Goal: Task Accomplishment & Management: Use online tool/utility

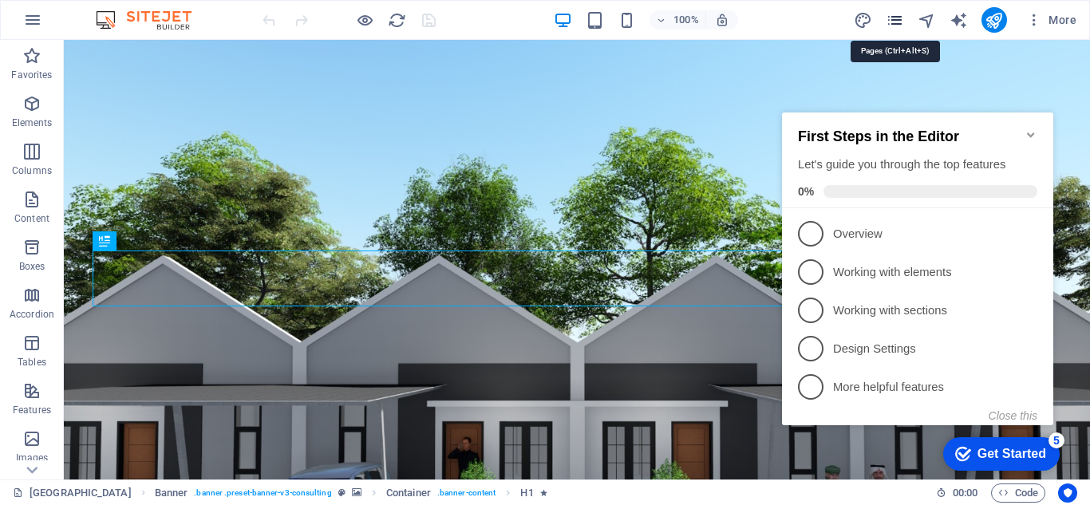
click at [897, 17] on icon "pages" at bounding box center [895, 20] width 18 height 18
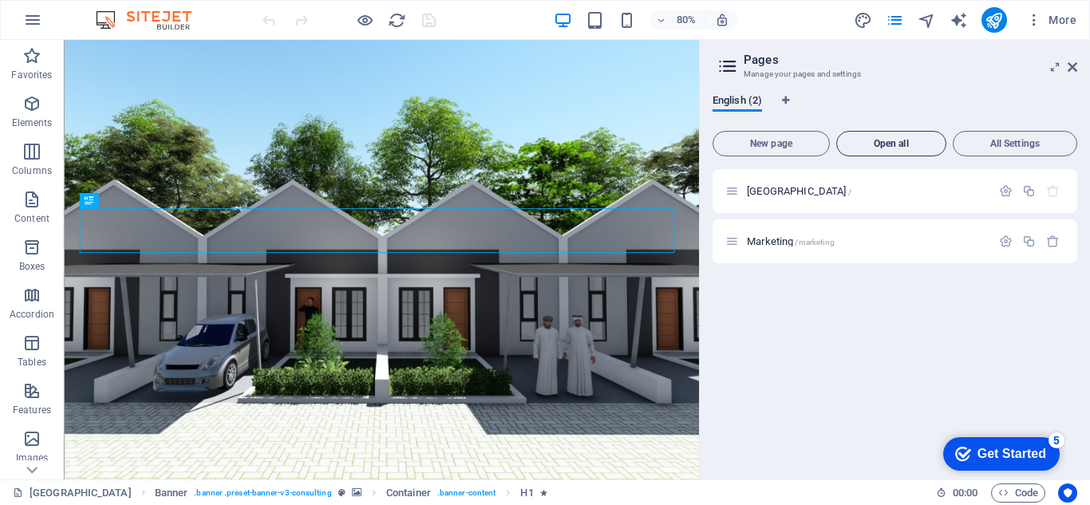
click at [878, 139] on span "Open all" at bounding box center [892, 144] width 96 height 10
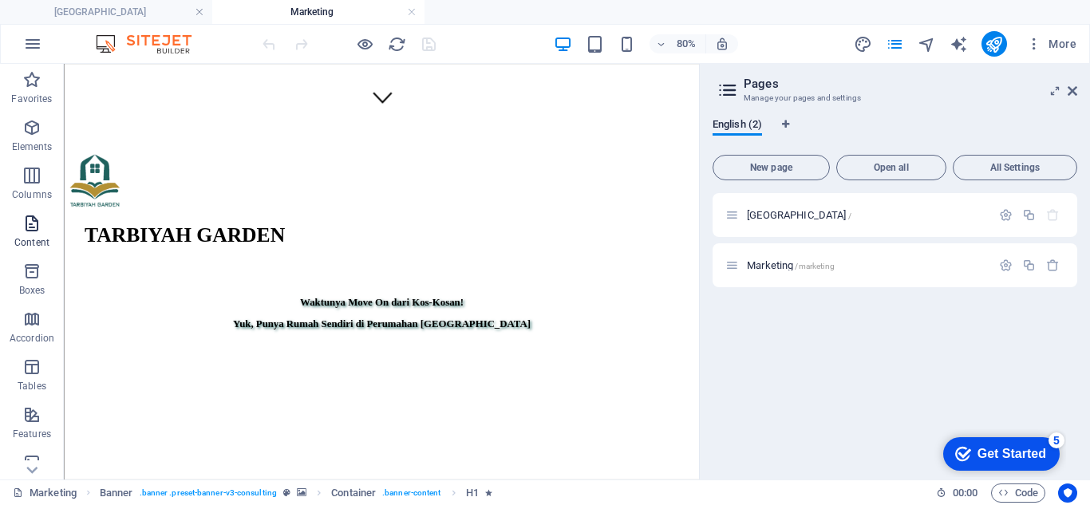
scroll to position [479, 0]
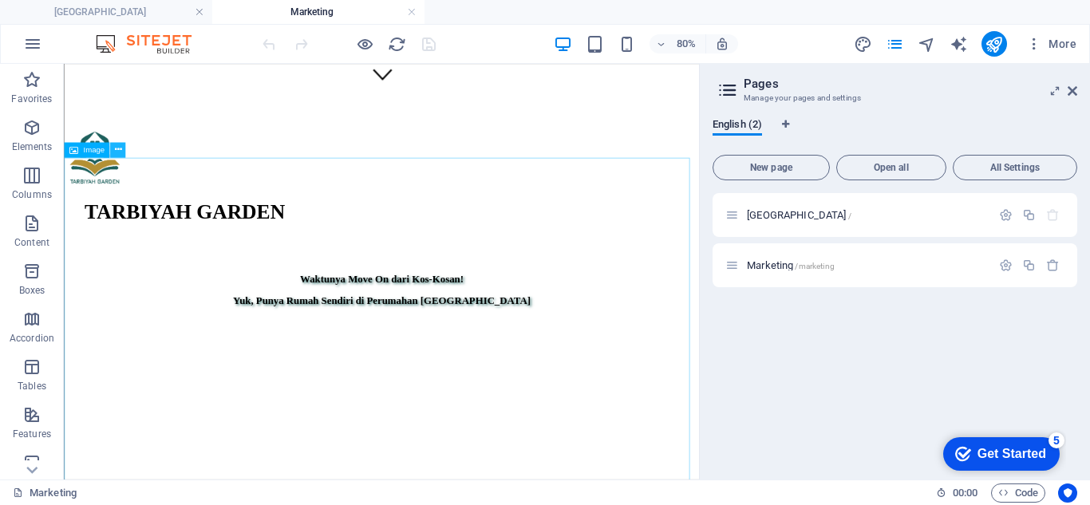
click at [121, 150] on icon at bounding box center [117, 150] width 7 height 14
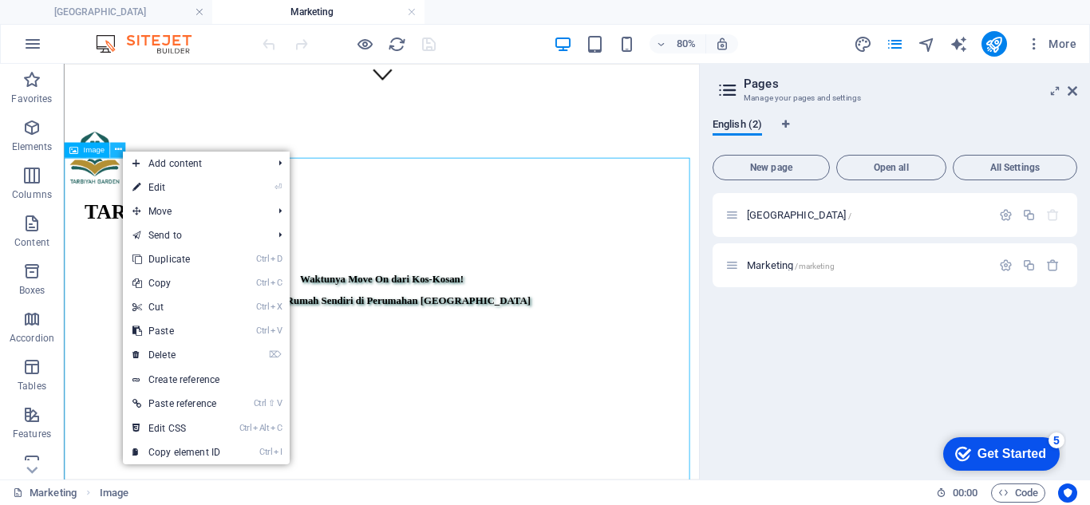
click at [114, 149] on icon at bounding box center [117, 150] width 7 height 14
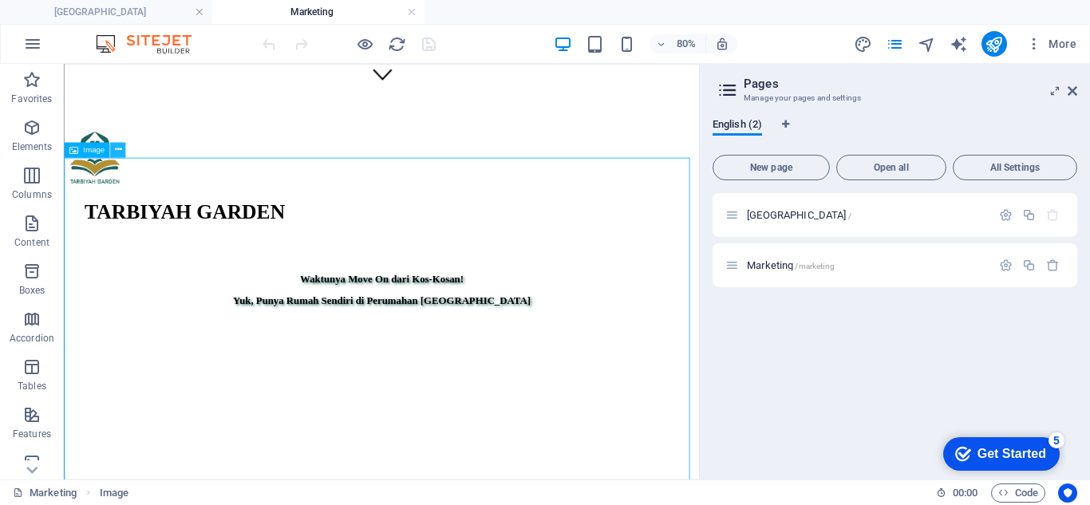
click at [120, 148] on icon at bounding box center [117, 150] width 7 height 14
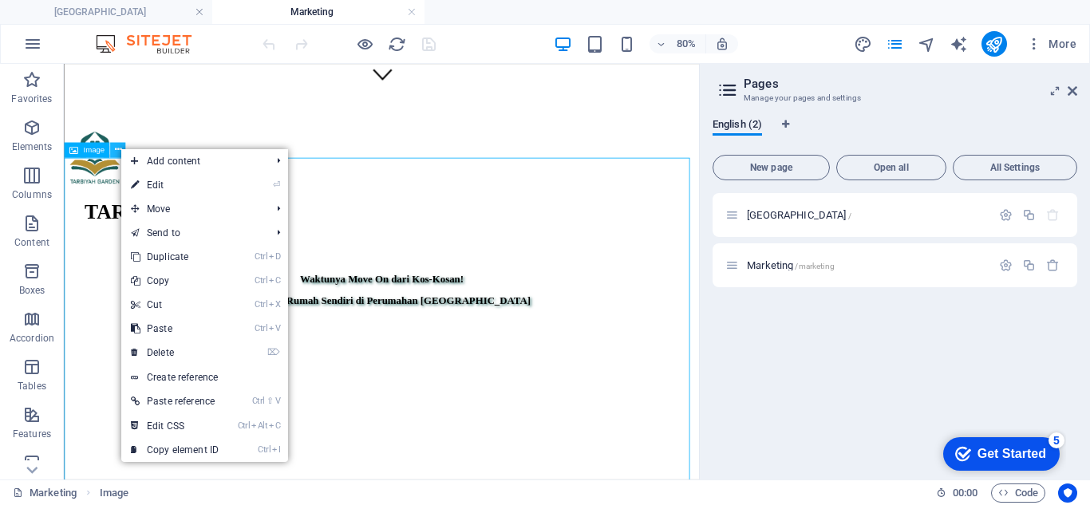
click at [120, 148] on icon at bounding box center [117, 150] width 7 height 14
click at [164, 350] on link "⌦ Delete" at bounding box center [174, 353] width 107 height 24
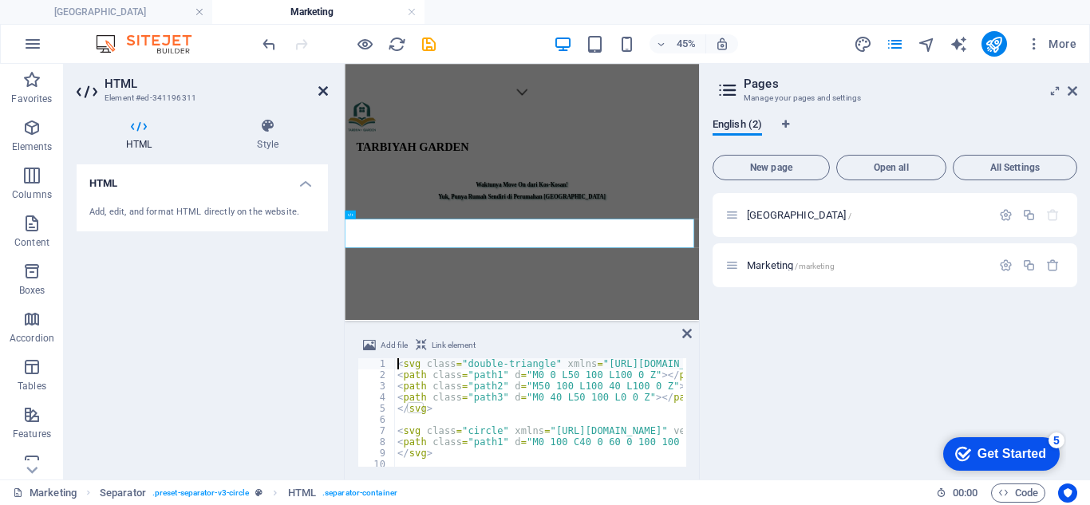
click at [325, 88] on icon at bounding box center [323, 91] width 10 height 13
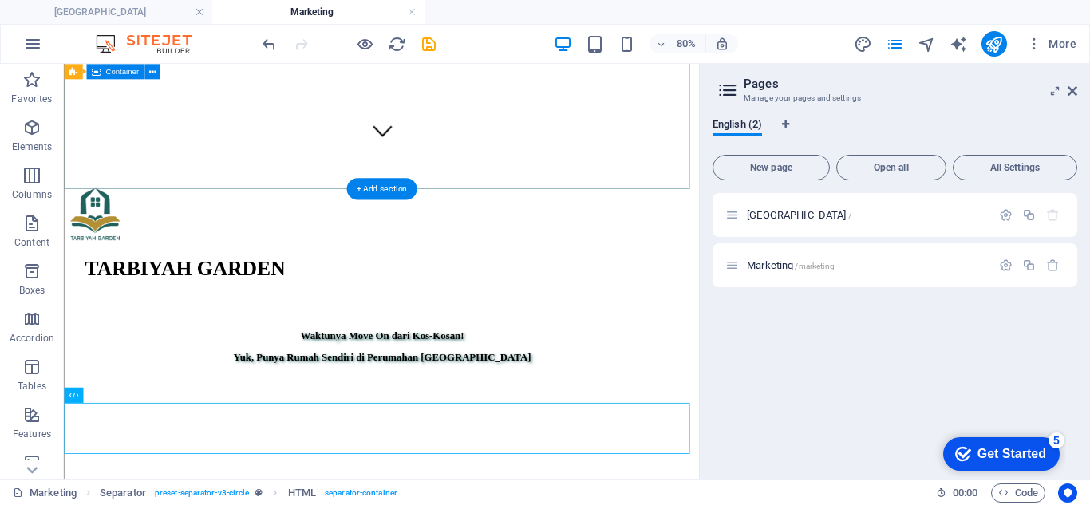
scroll to position [399, 0]
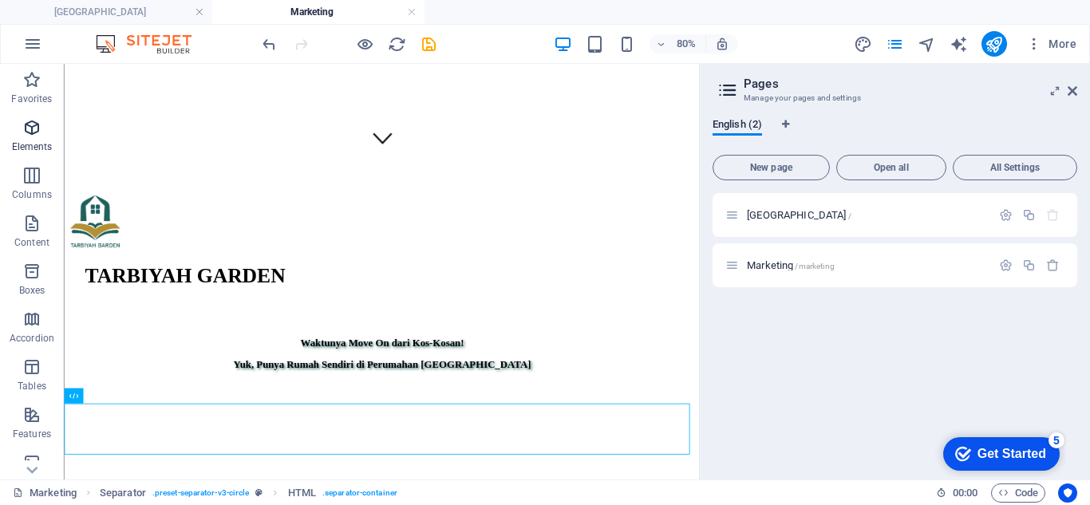
click at [36, 132] on icon "button" at bounding box center [31, 127] width 19 height 19
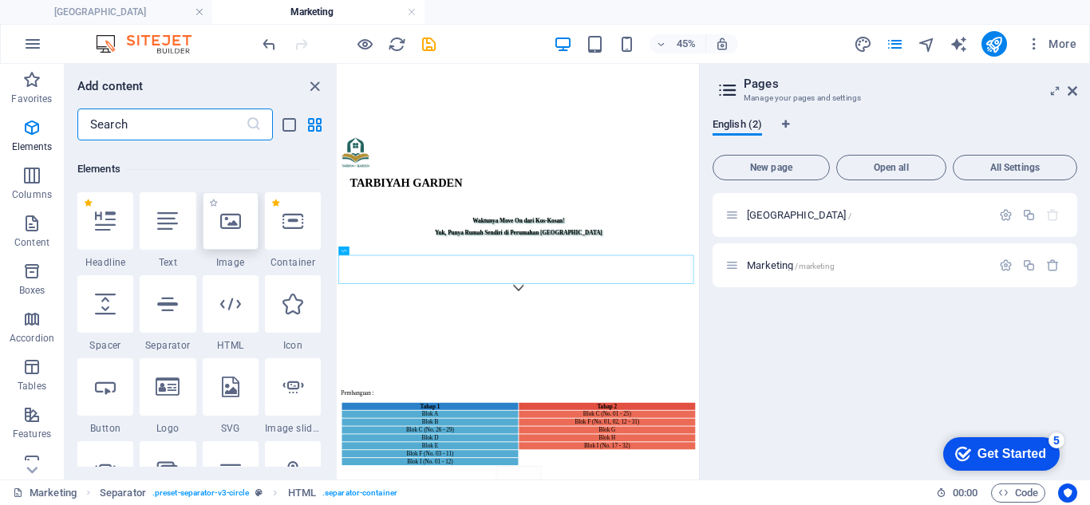
scroll to position [170, 0]
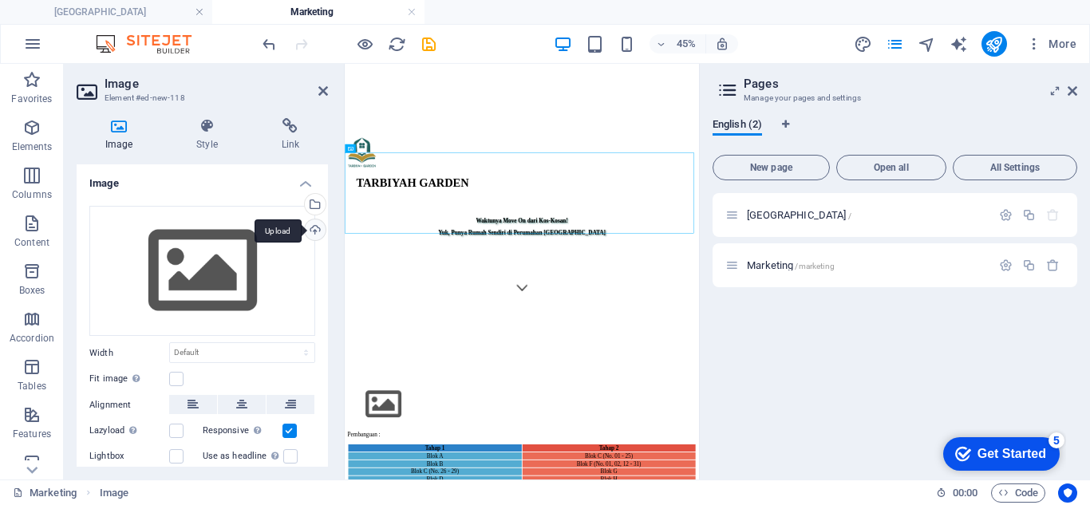
click at [317, 227] on div "Upload" at bounding box center [314, 231] width 24 height 24
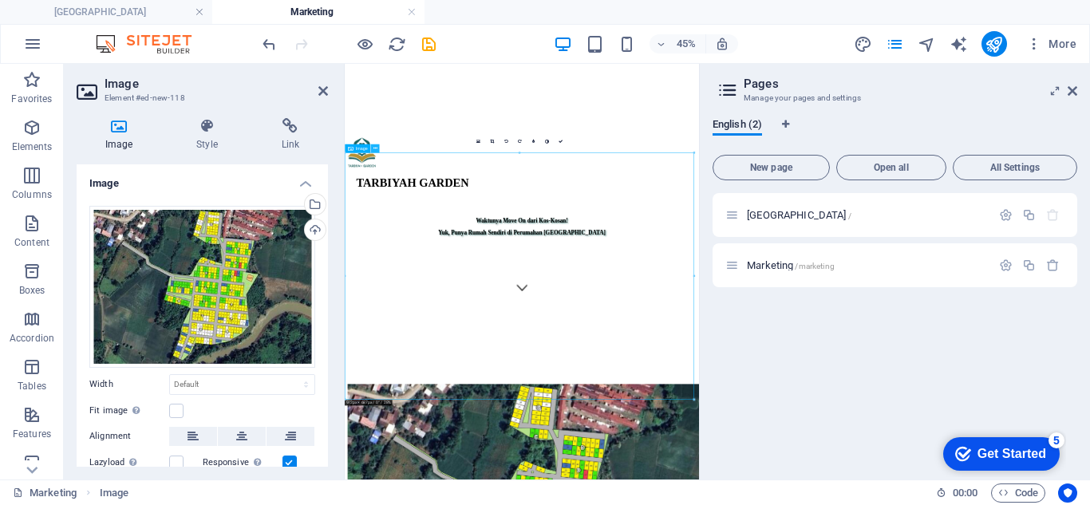
click at [379, 145] on button at bounding box center [375, 148] width 9 height 9
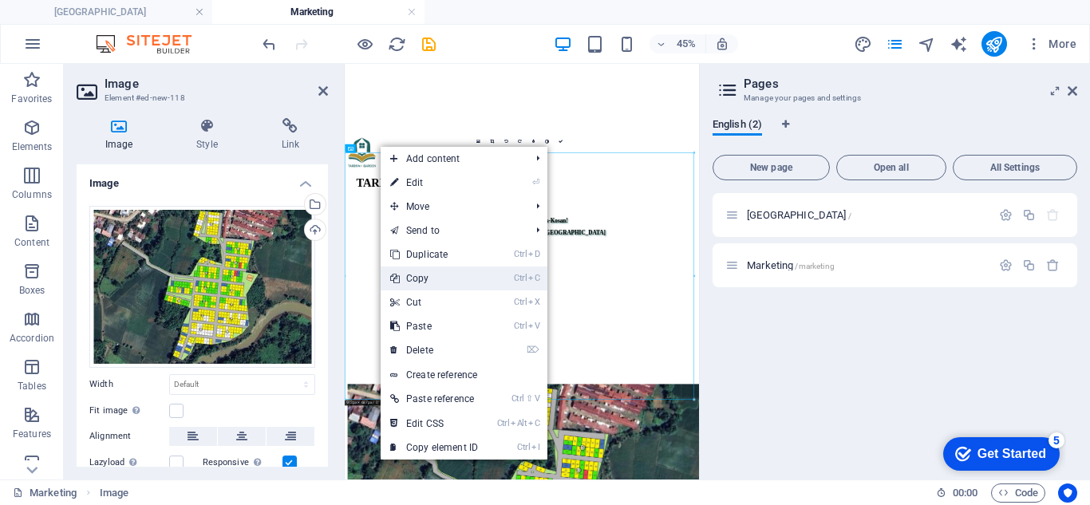
click at [433, 275] on link "Ctrl C Copy" at bounding box center [434, 279] width 107 height 24
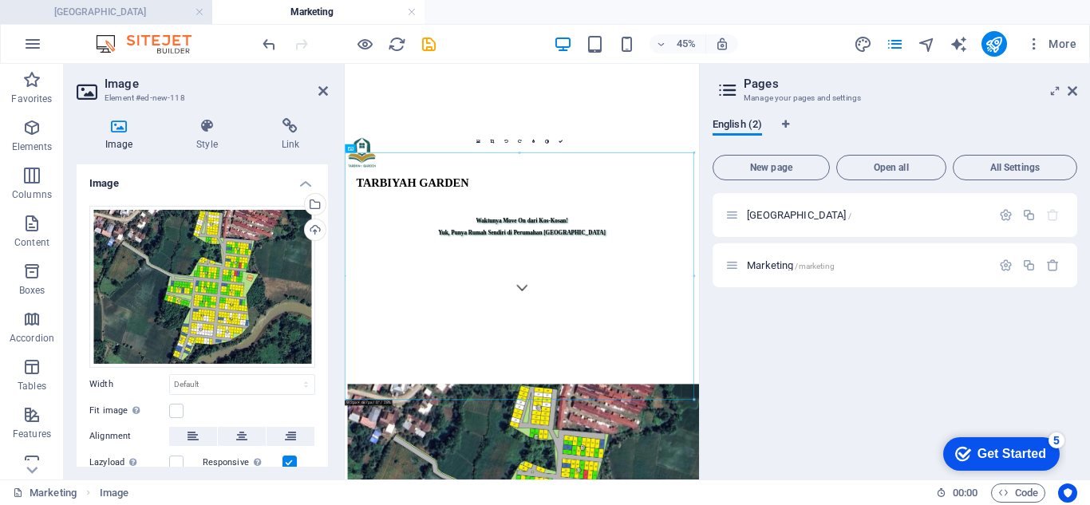
click at [94, 6] on h4 "[GEOGRAPHIC_DATA]" at bounding box center [106, 12] width 212 height 18
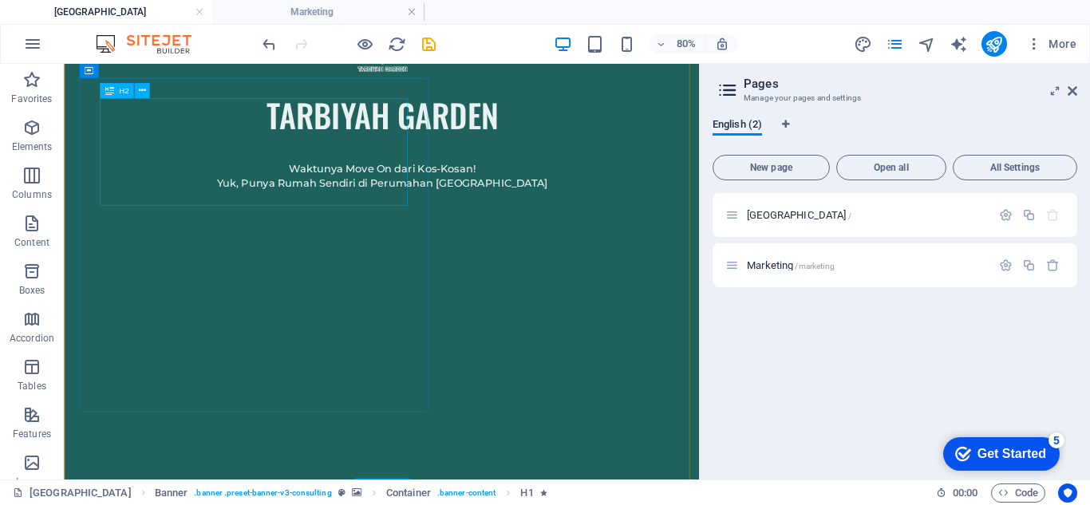
scroll to position [1038, 0]
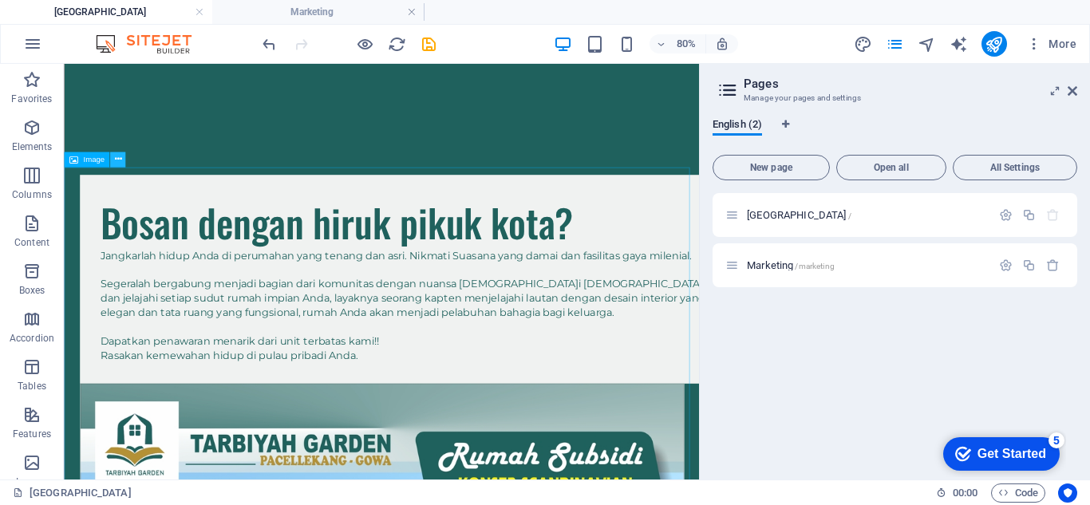
click at [121, 162] on icon at bounding box center [117, 160] width 7 height 14
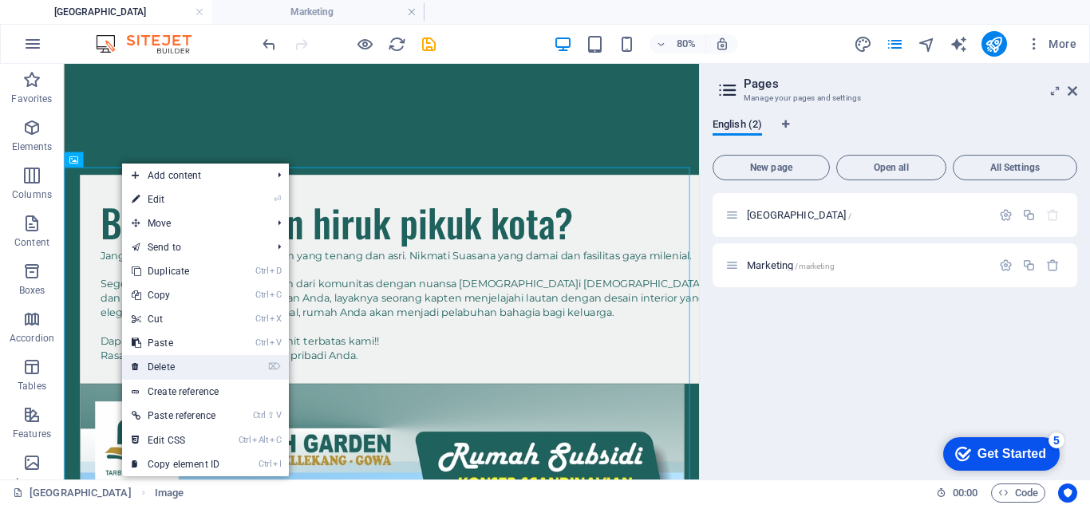
click at [181, 371] on link "⌦ Delete" at bounding box center [175, 367] width 107 height 24
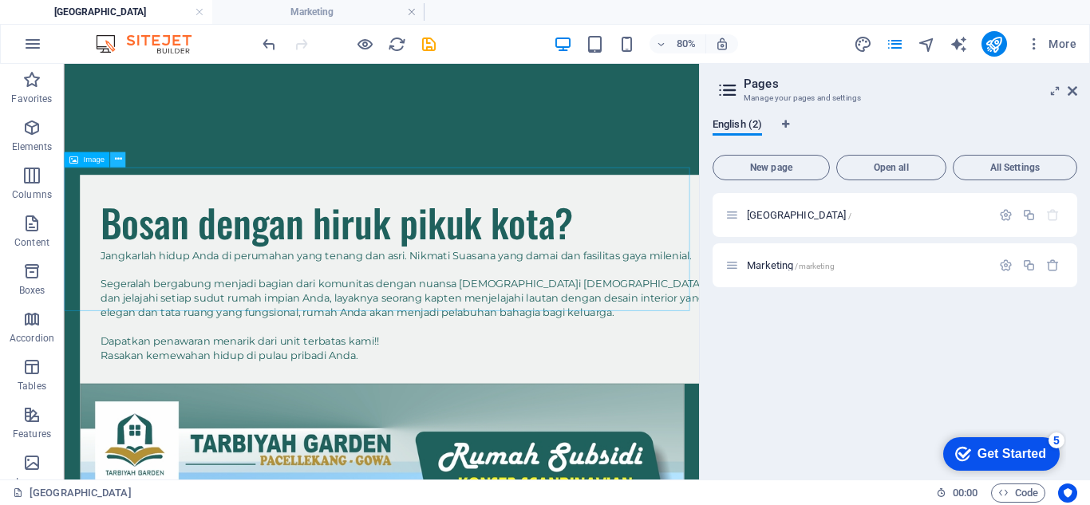
click at [117, 158] on icon at bounding box center [117, 160] width 7 height 14
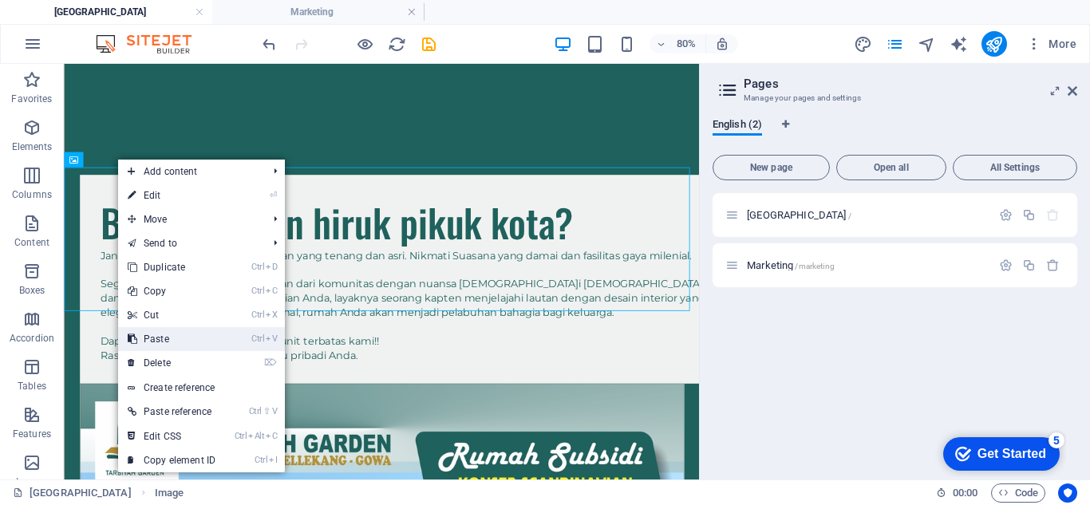
click at [189, 336] on link "Ctrl V Paste" at bounding box center [171, 339] width 107 height 24
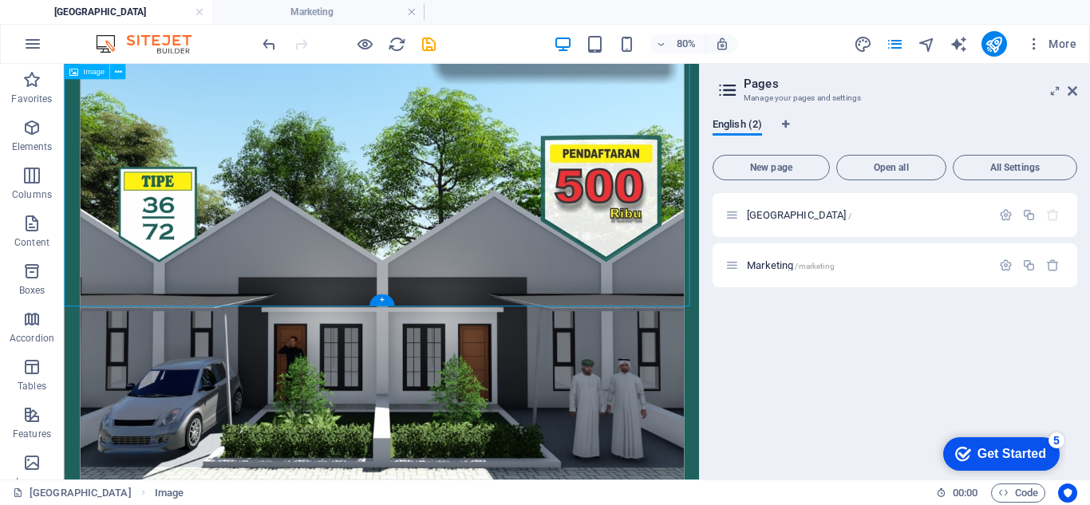
scroll to position [1596, 0]
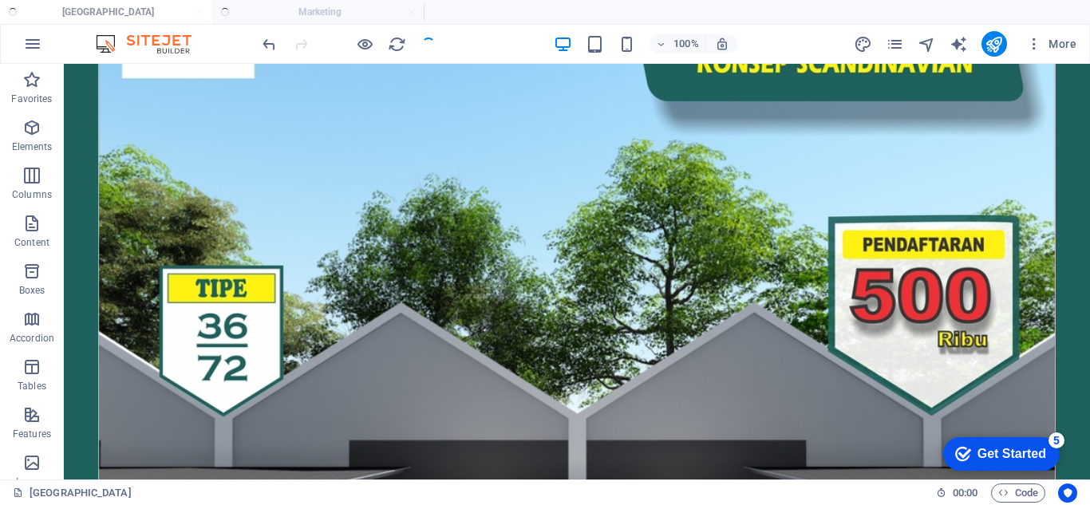
scroll to position [1735, 0]
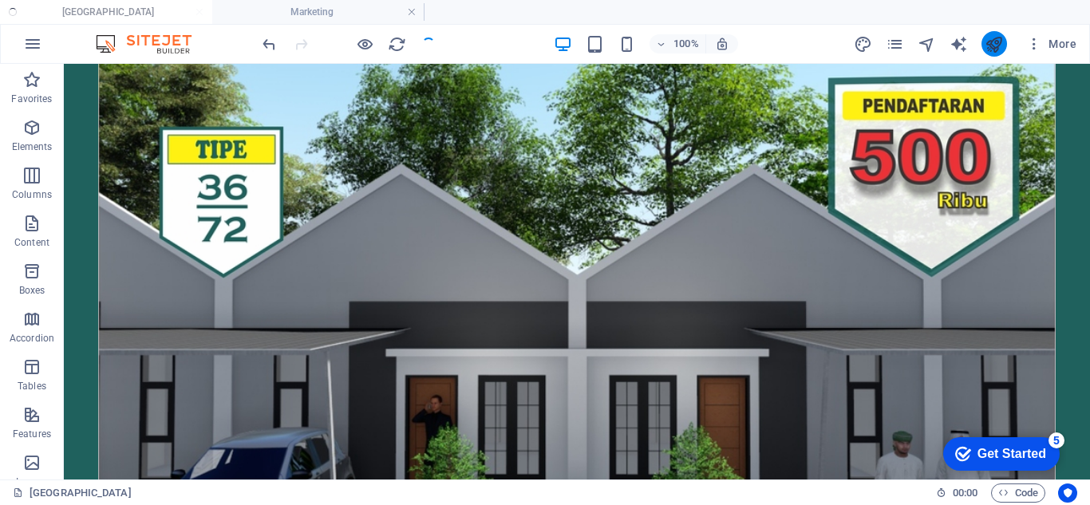
click at [1005, 37] on button "publish" at bounding box center [995, 44] width 26 height 26
